Goal: Information Seeking & Learning: Learn about a topic

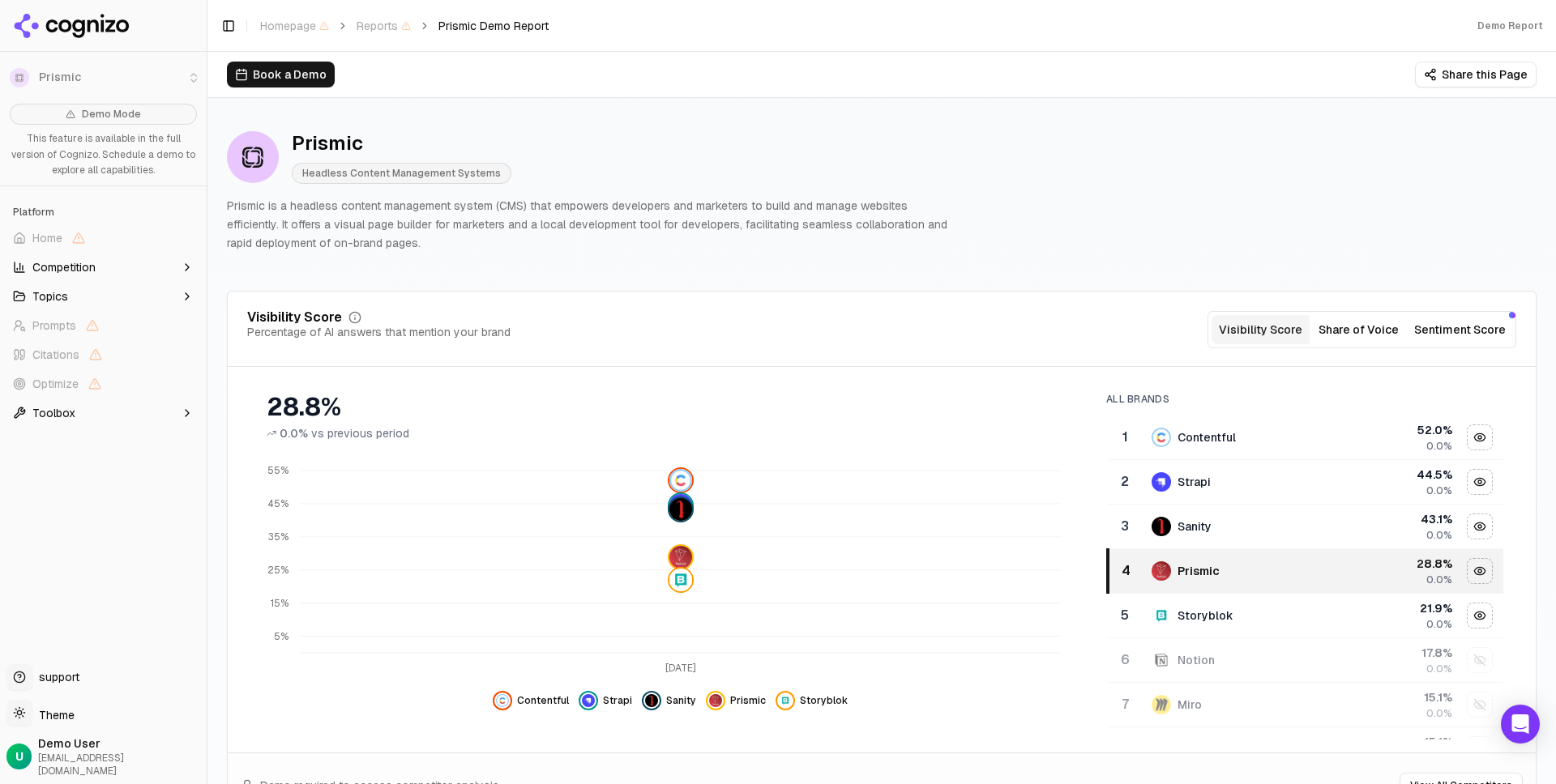
click at [94, 263] on span "Competition" at bounding box center [63, 267] width 63 height 16
click at [88, 373] on button "Topics" at bounding box center [103, 374] width 194 height 26
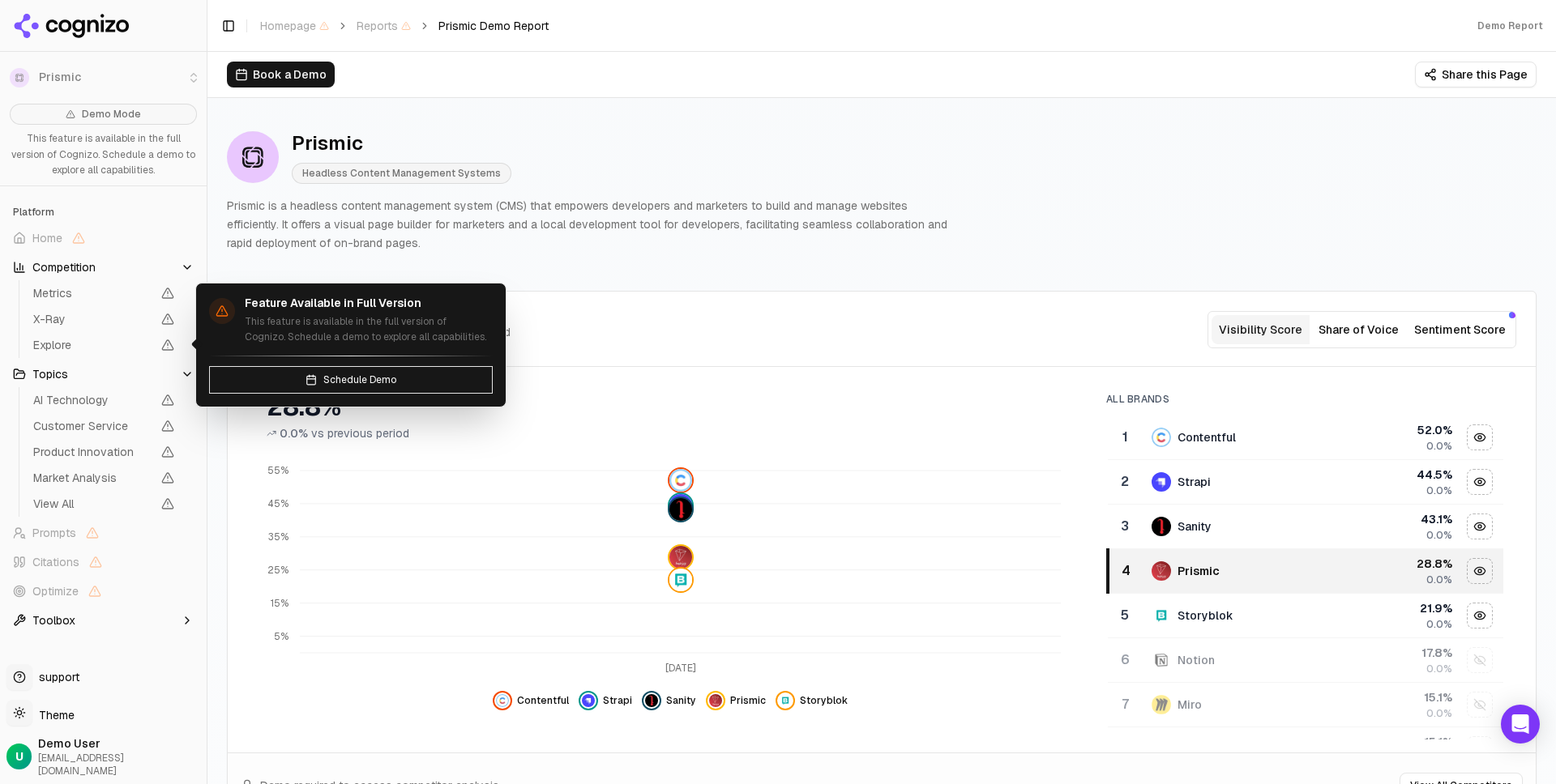
click at [89, 369] on button "Topics" at bounding box center [103, 374] width 194 height 26
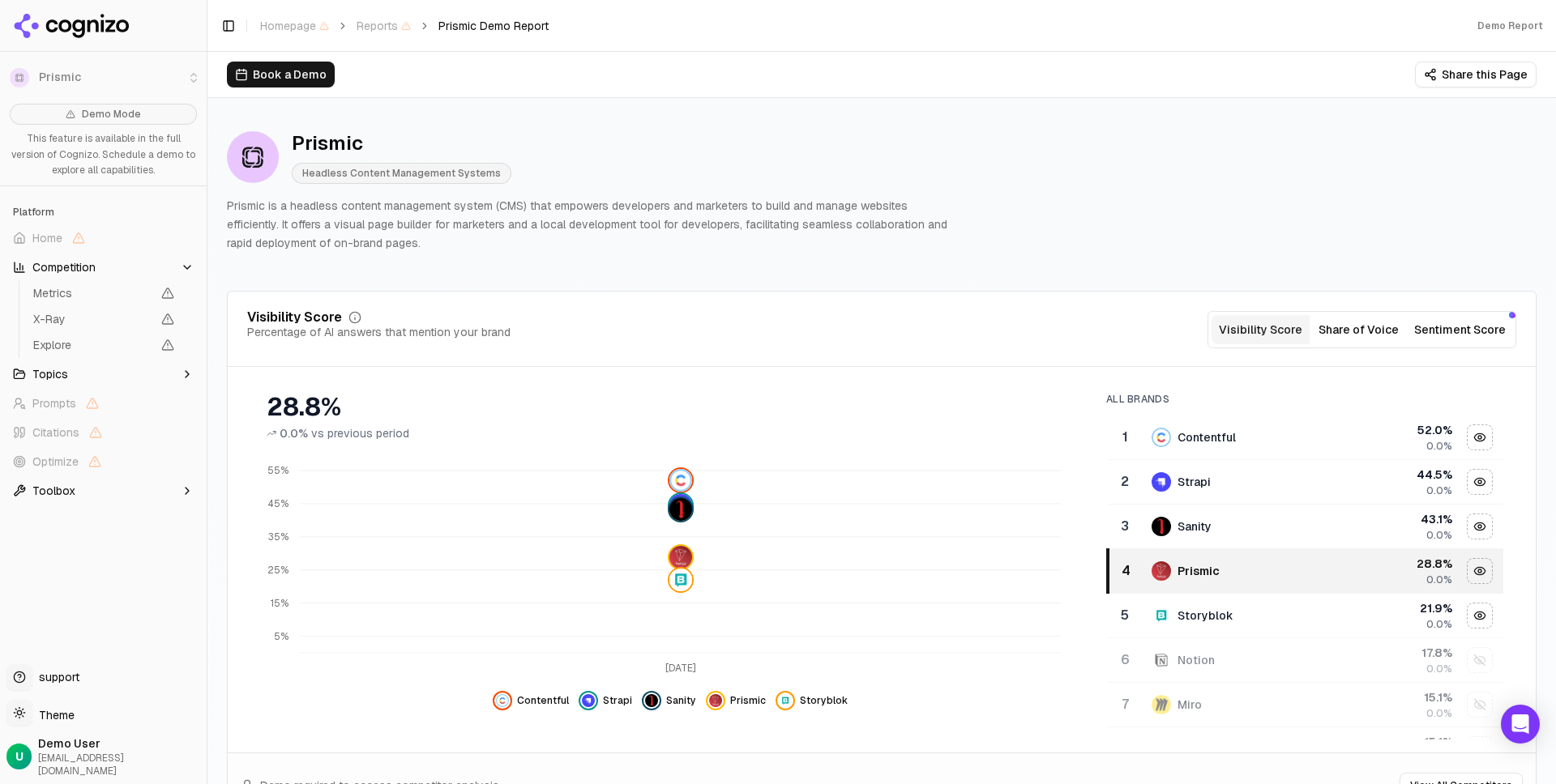
click at [103, 268] on button "Competition" at bounding box center [103, 268] width 194 height 26
click at [566, 172] on div "Prismic Headless Content Management Systems" at bounding box center [590, 158] width 726 height 54
click at [1475, 75] on button "Share this Page" at bounding box center [1475, 75] width 121 height 26
click at [1134, 197] on div "Prismic Headless Content Management Systems Prismic is a headless content manag…" at bounding box center [881, 191] width 1309 height 147
click at [1505, 22] on div "Demo Report" at bounding box center [1510, 25] width 66 height 13
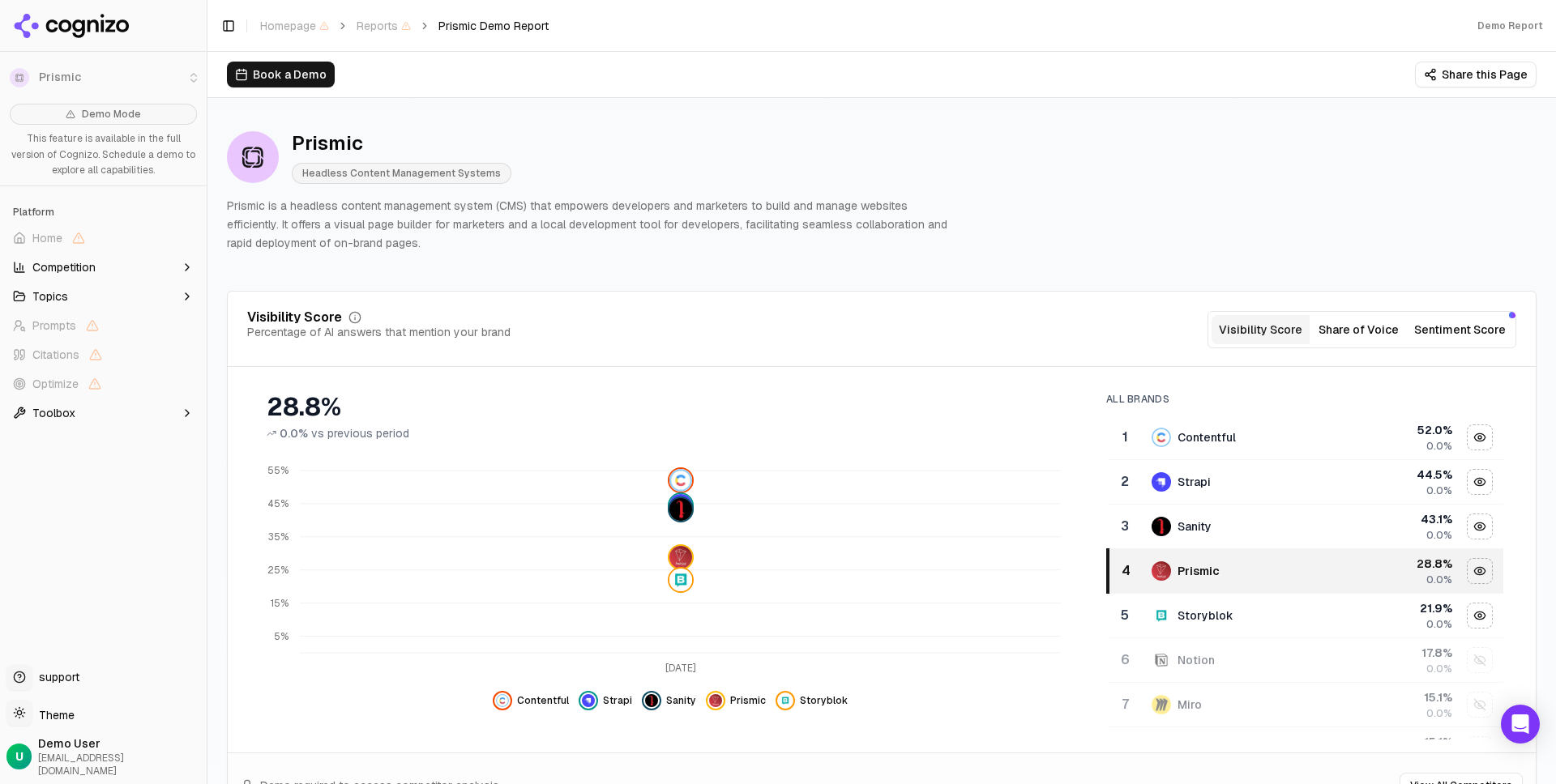
click at [1476, 77] on button "Share this Page" at bounding box center [1475, 75] width 121 height 26
click at [1135, 247] on div "Prismic Headless Content Management Systems Prismic is a headless content manag…" at bounding box center [881, 191] width 1309 height 147
click at [1382, 328] on button "Share of Voice" at bounding box center [1358, 330] width 98 height 29
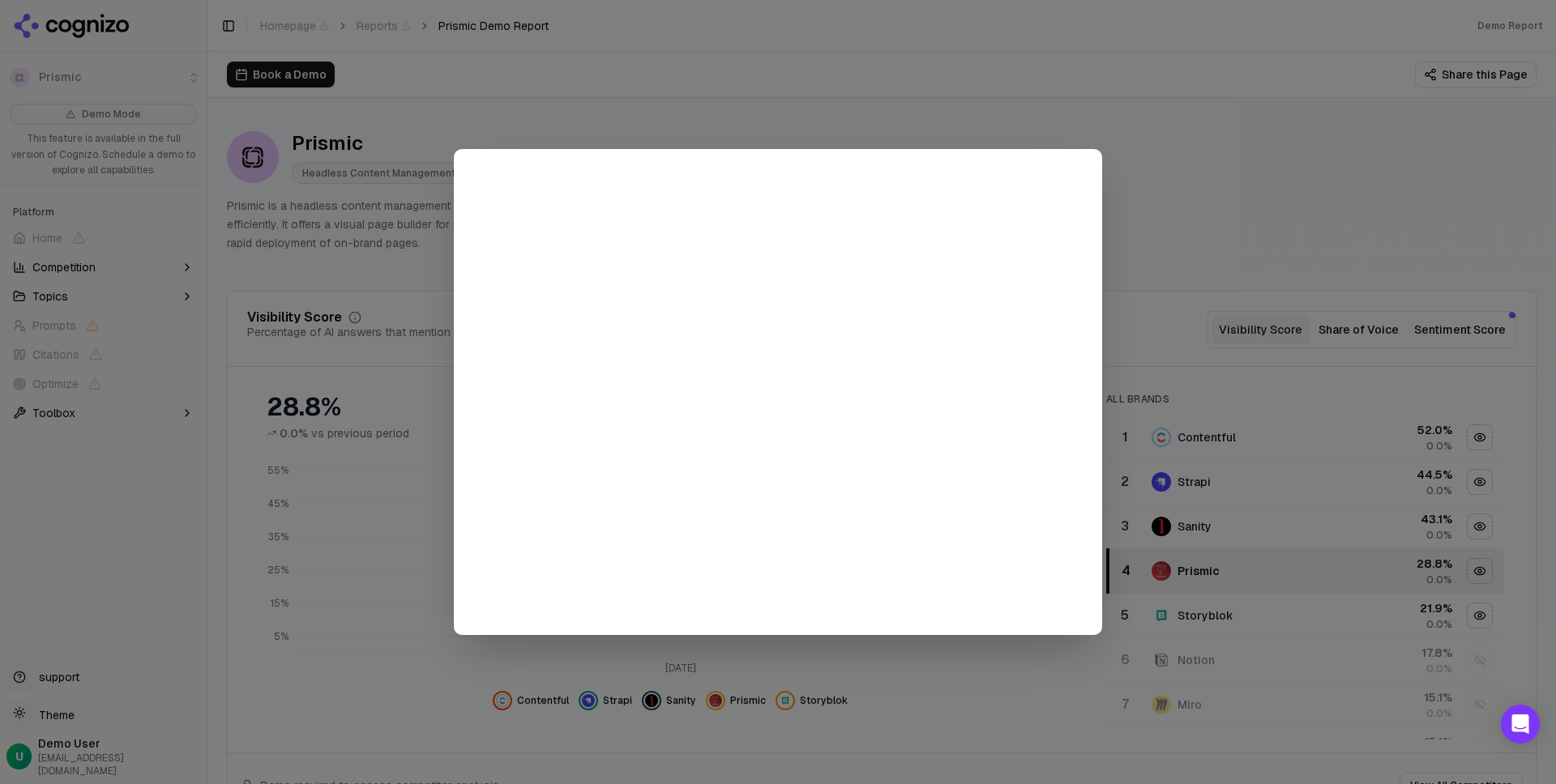
click at [1263, 194] on div at bounding box center [778, 392] width 1556 height 784
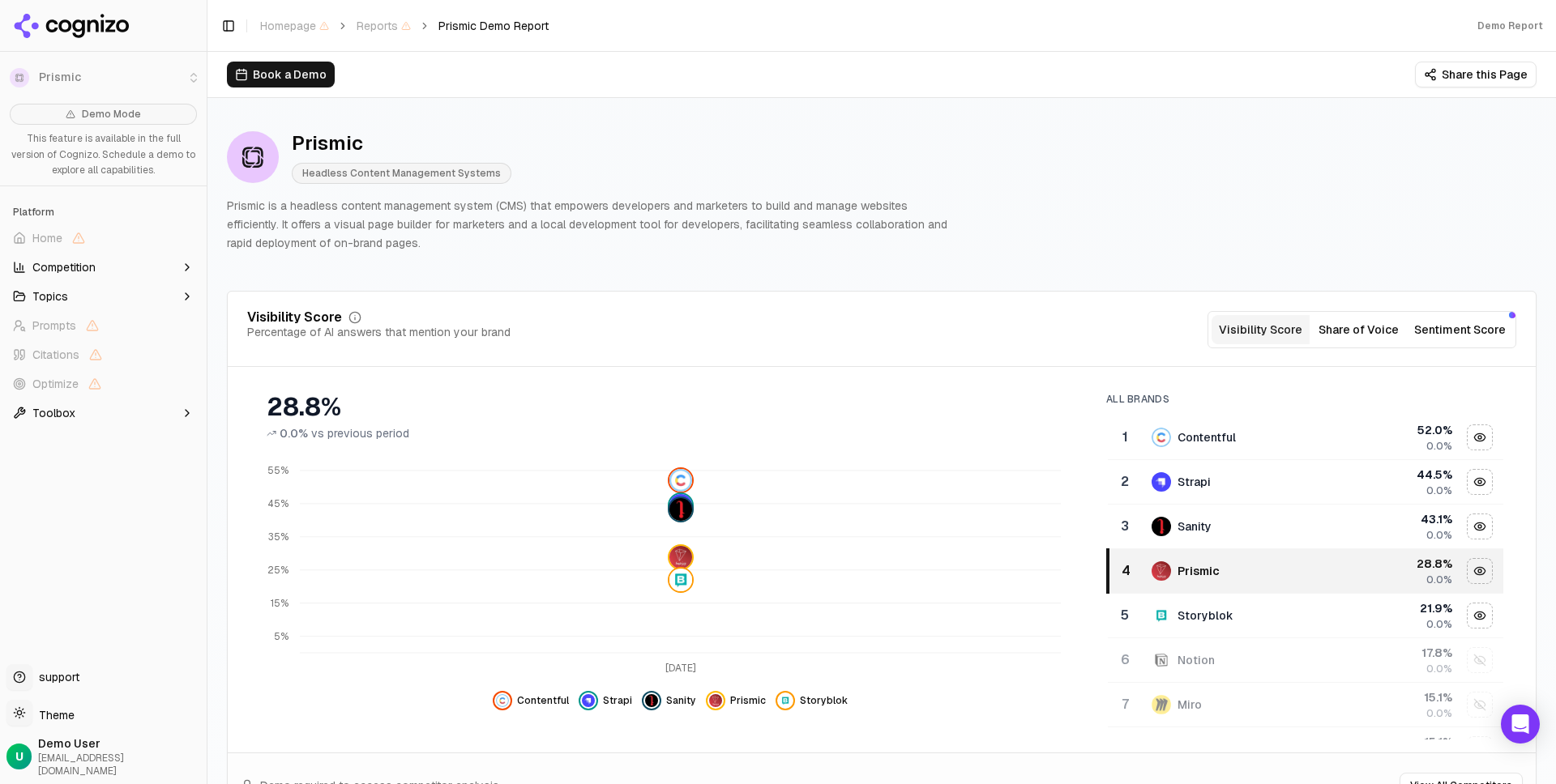
click at [1451, 329] on button "Sentiment Score" at bounding box center [1459, 330] width 105 height 29
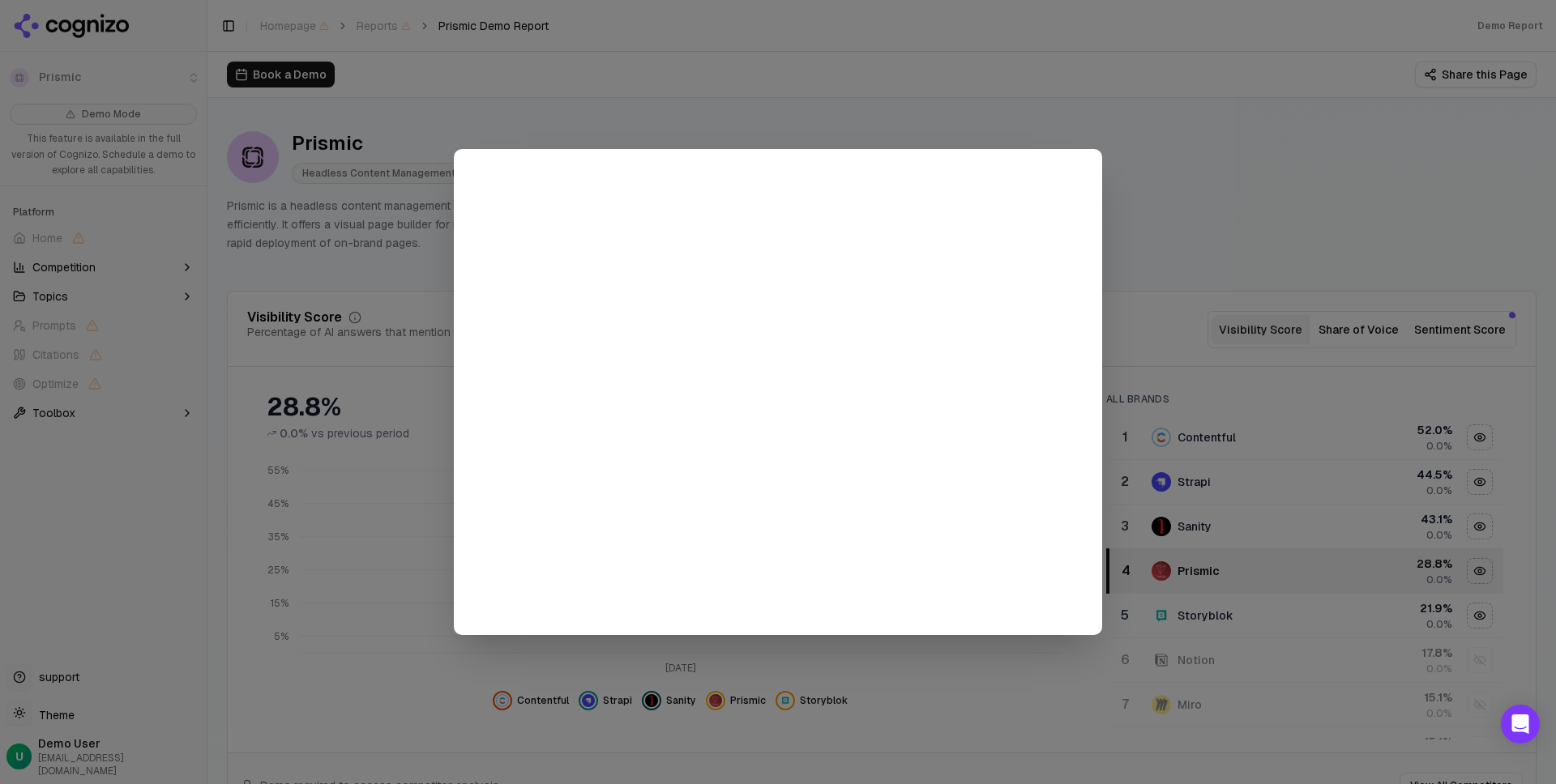
click at [1229, 152] on div at bounding box center [778, 392] width 1556 height 784
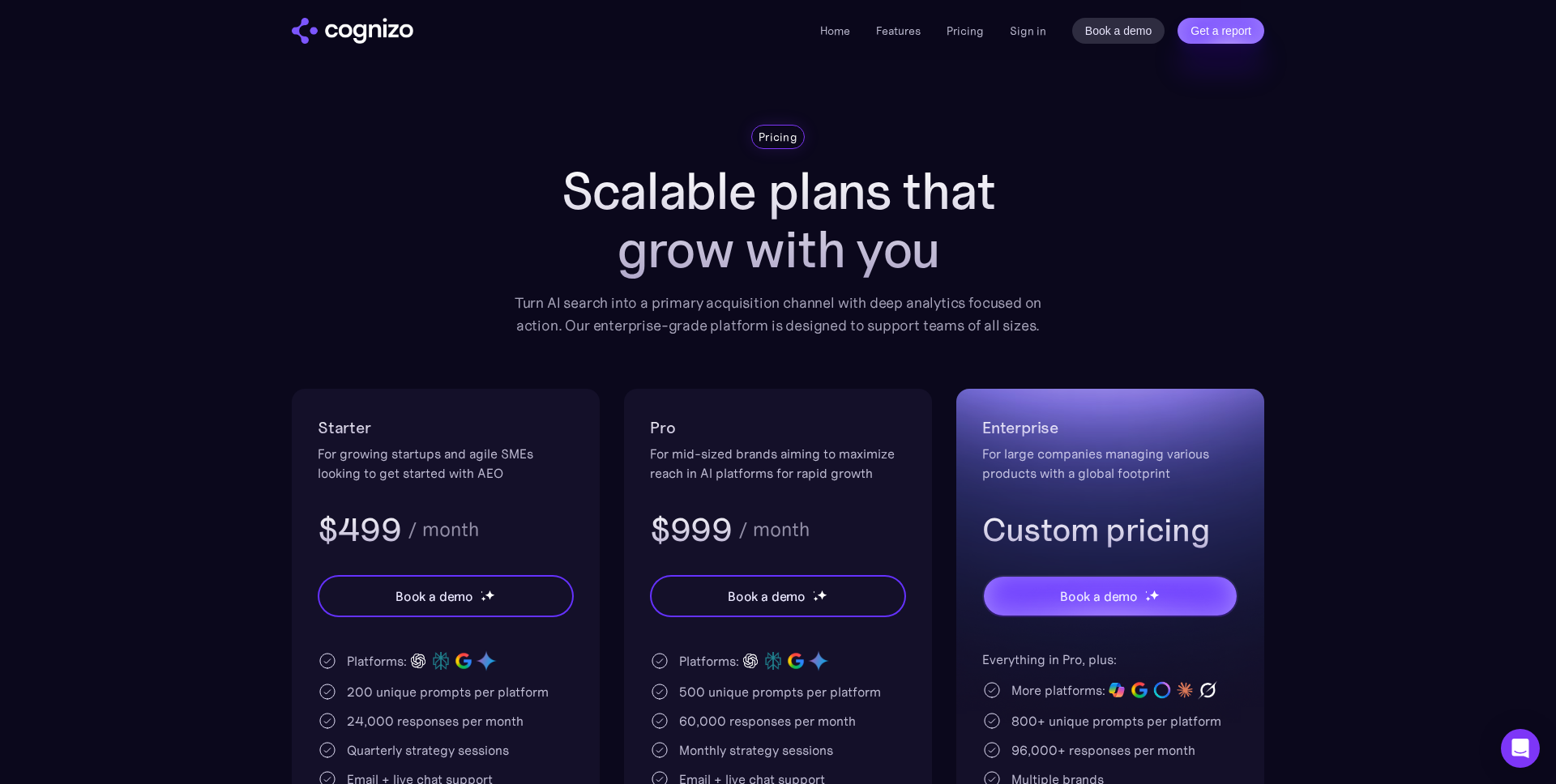
click at [373, 36] on img "home" at bounding box center [353, 31] width 121 height 26
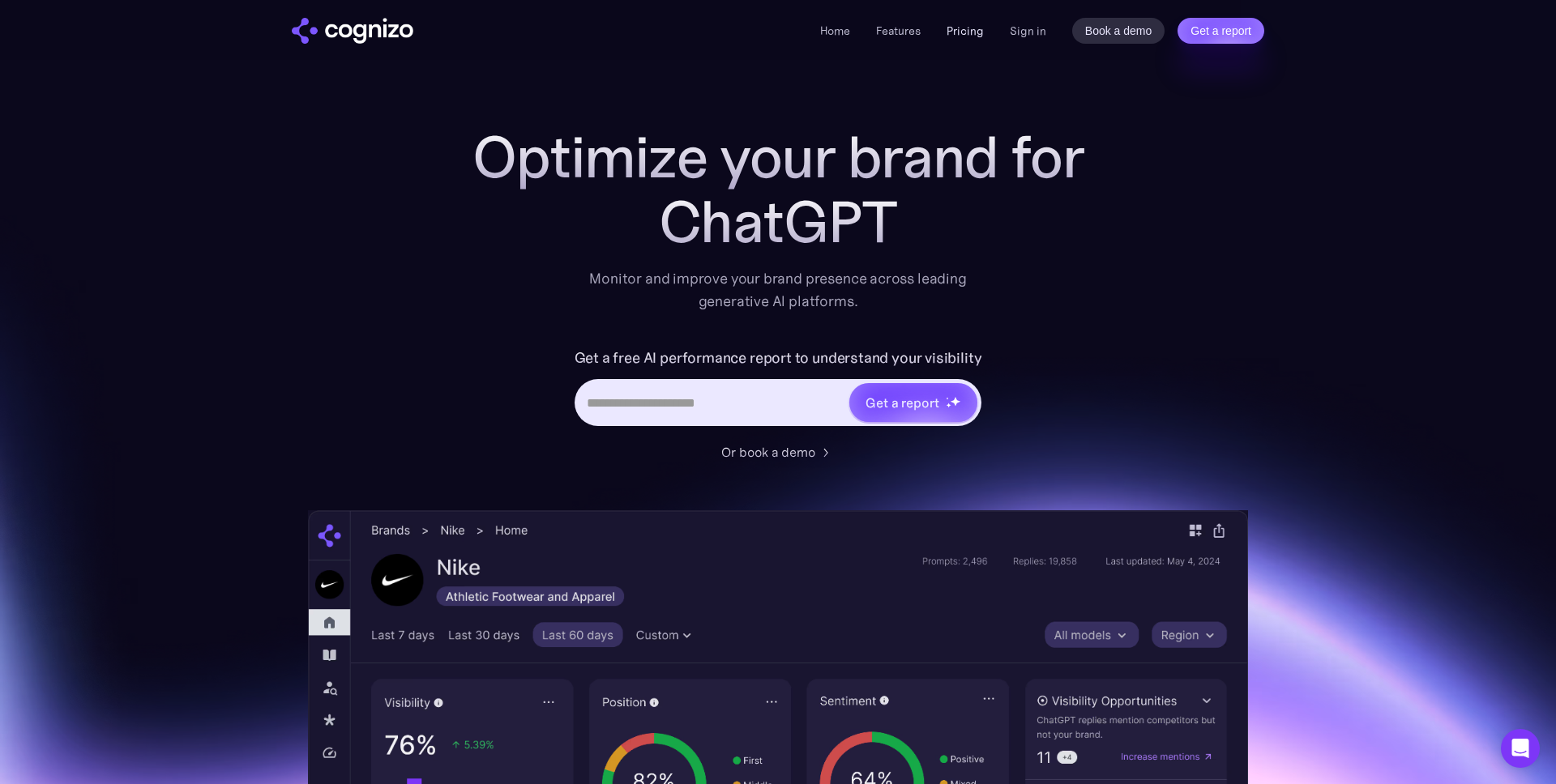
click at [969, 29] on link "Pricing" at bounding box center [964, 30] width 37 height 15
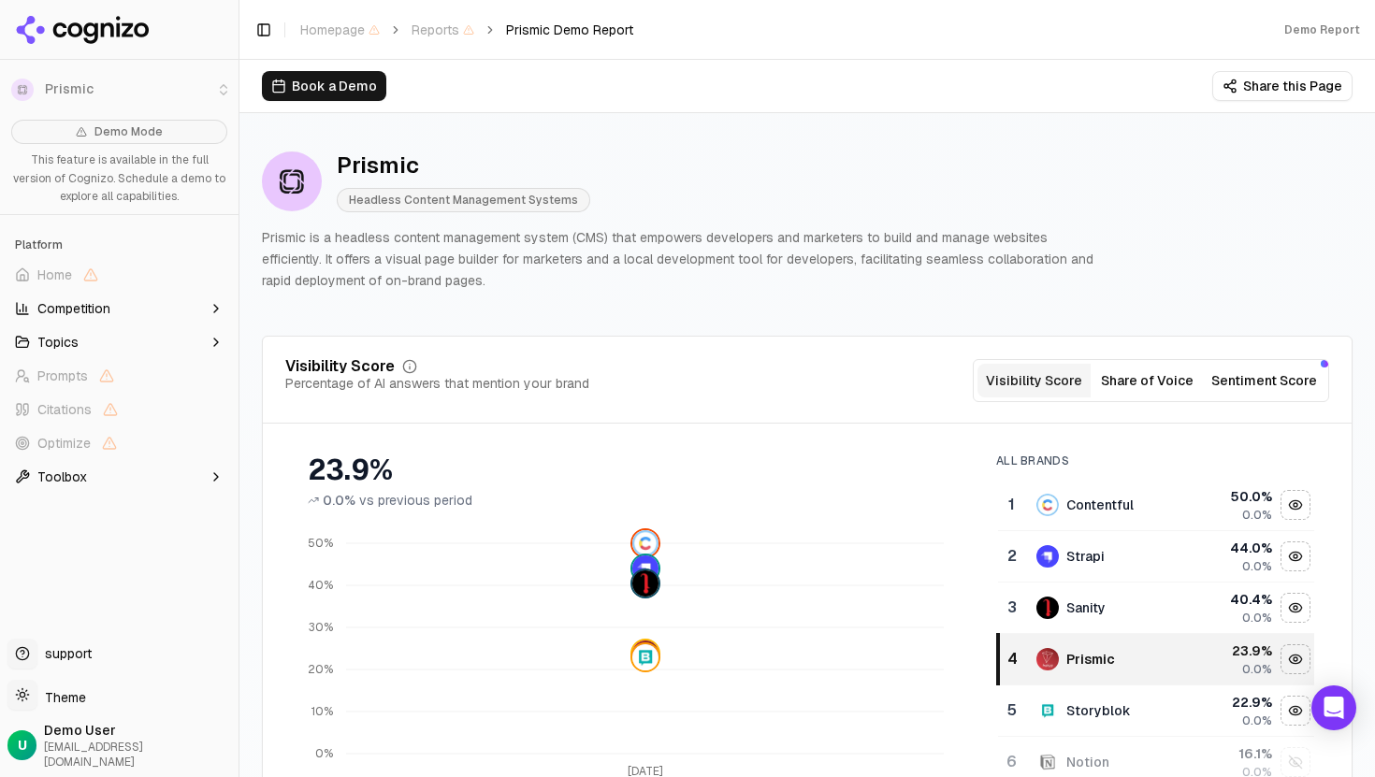
click at [527, 136] on div "Prismic Headless Content Management Systems Prismic is a headless content manag…" at bounding box center [807, 221] width 1090 height 170
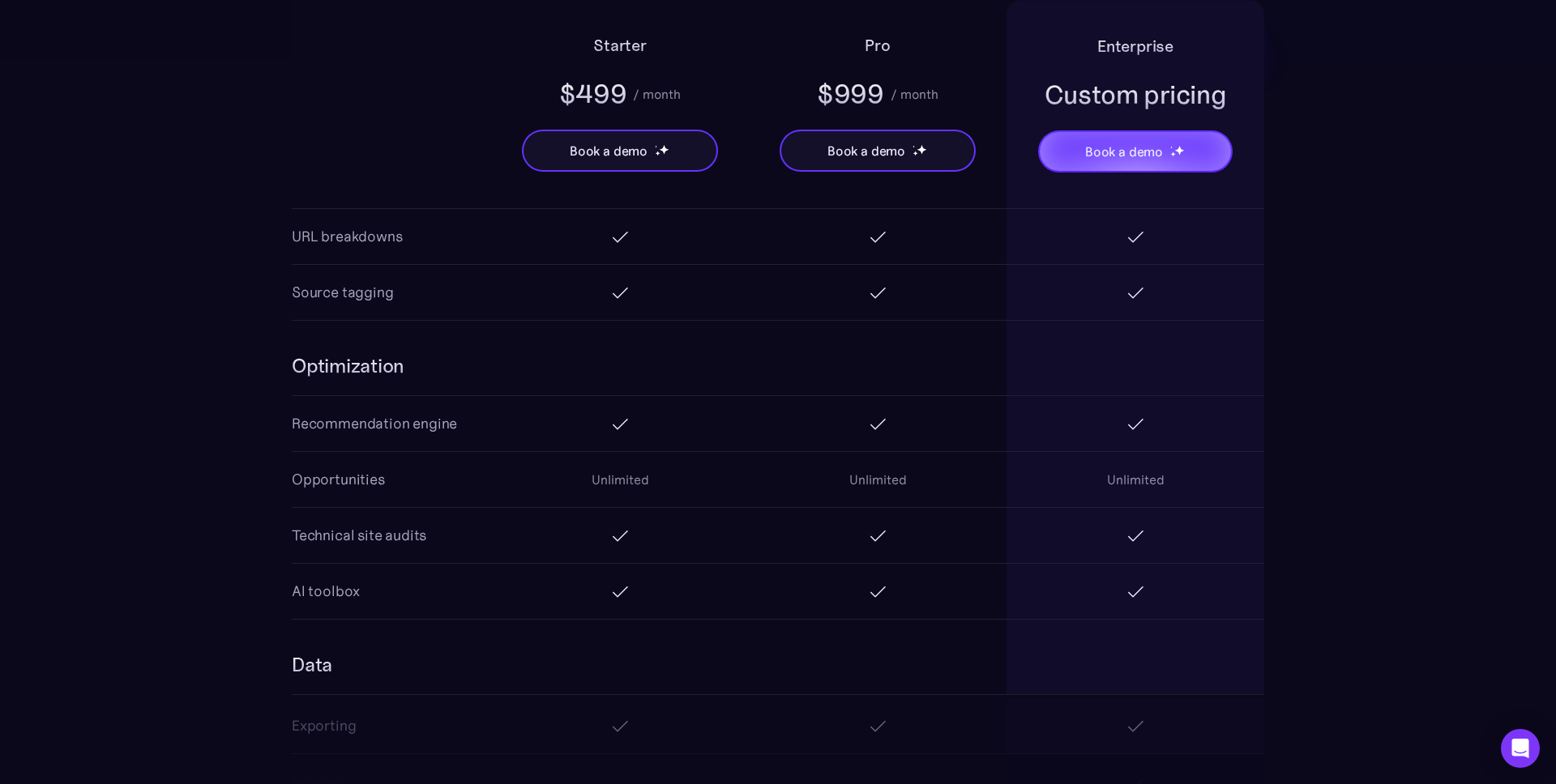
scroll to position [2269, 0]
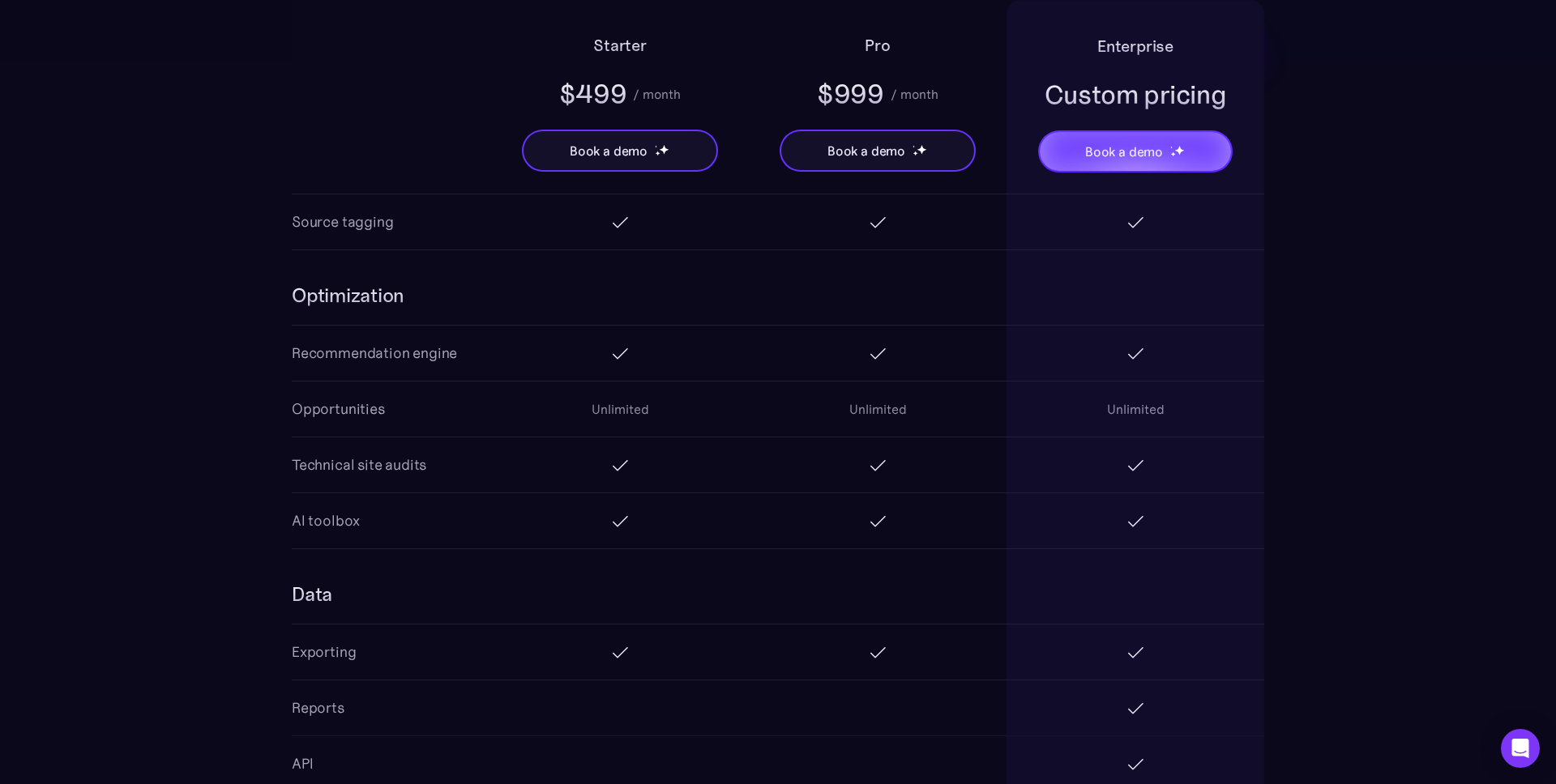
click at [137, 426] on section "Starter $499 / month Book a demo Pro $999 / month Book a demo Enterprise Custom…" at bounding box center [778, 69] width 1556 height 2450
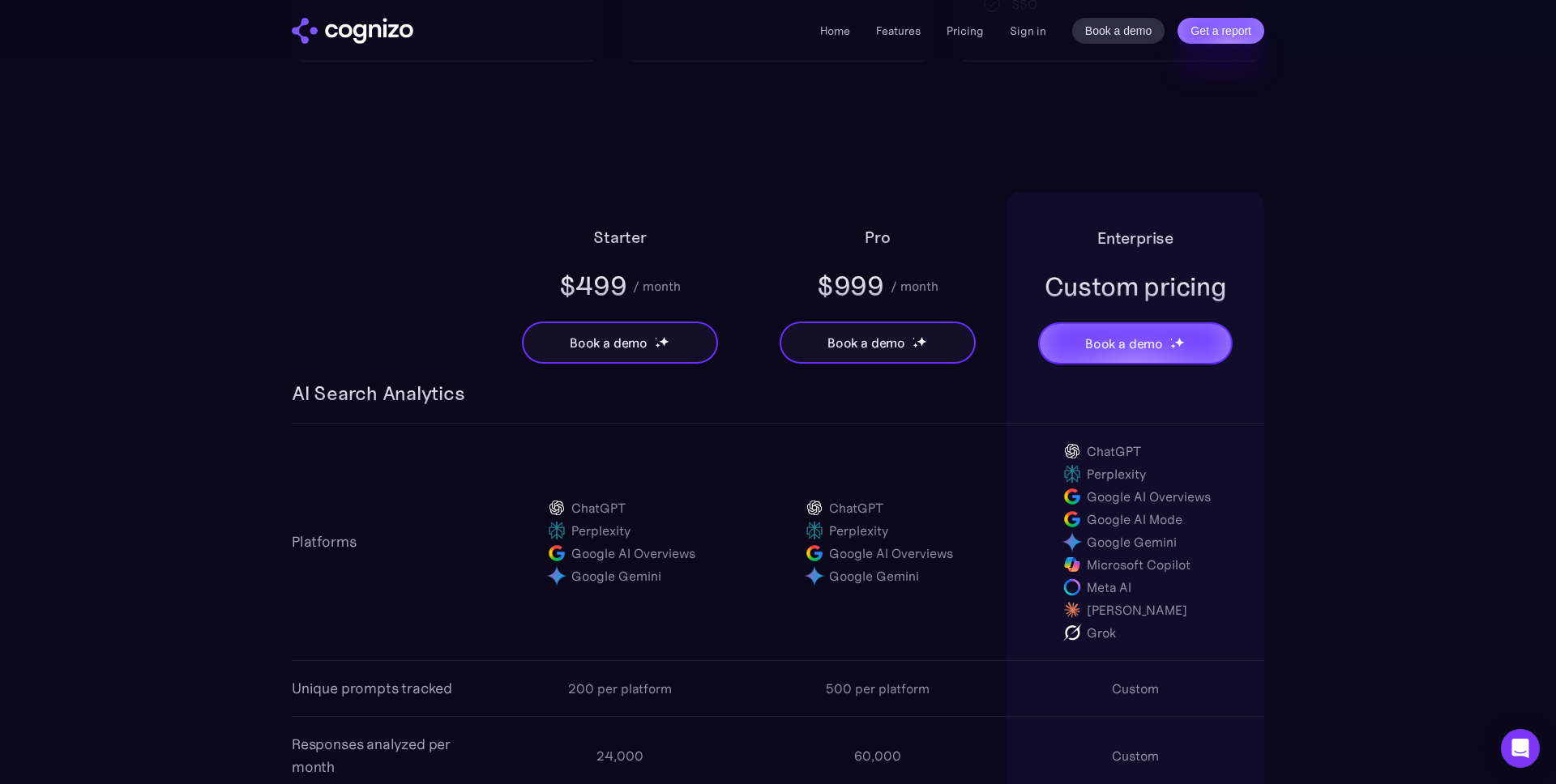
scroll to position [0, 0]
